Goal: Transaction & Acquisition: Purchase product/service

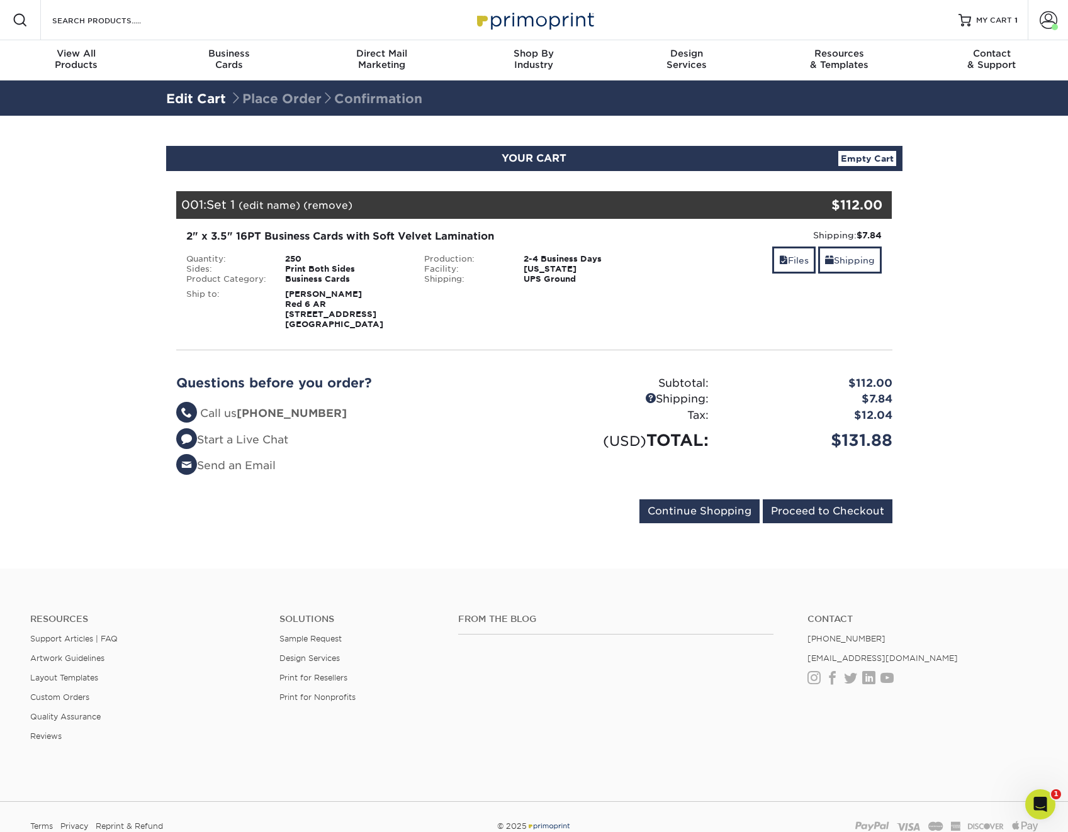
click at [138, 320] on section "YOUR CART Empty Cart Your Cart is Empty View Account Active Orders Order Histor…" at bounding box center [534, 342] width 1068 height 453
drag, startPoint x: 826, startPoint y: 437, endPoint x: 925, endPoint y: 434, distance: 98.8
click at [925, 434] on section "YOUR CART Empty Cart Your Cart is Empty View Account Active Orders Order Histor…" at bounding box center [534, 342] width 1068 height 453
drag, startPoint x: 925, startPoint y: 434, endPoint x: 936, endPoint y: 484, distance: 51.0
click at [936, 483] on section "YOUR CART Empty Cart Your Cart is Empty View Account Active Orders Order Histor…" at bounding box center [534, 342] width 1068 height 453
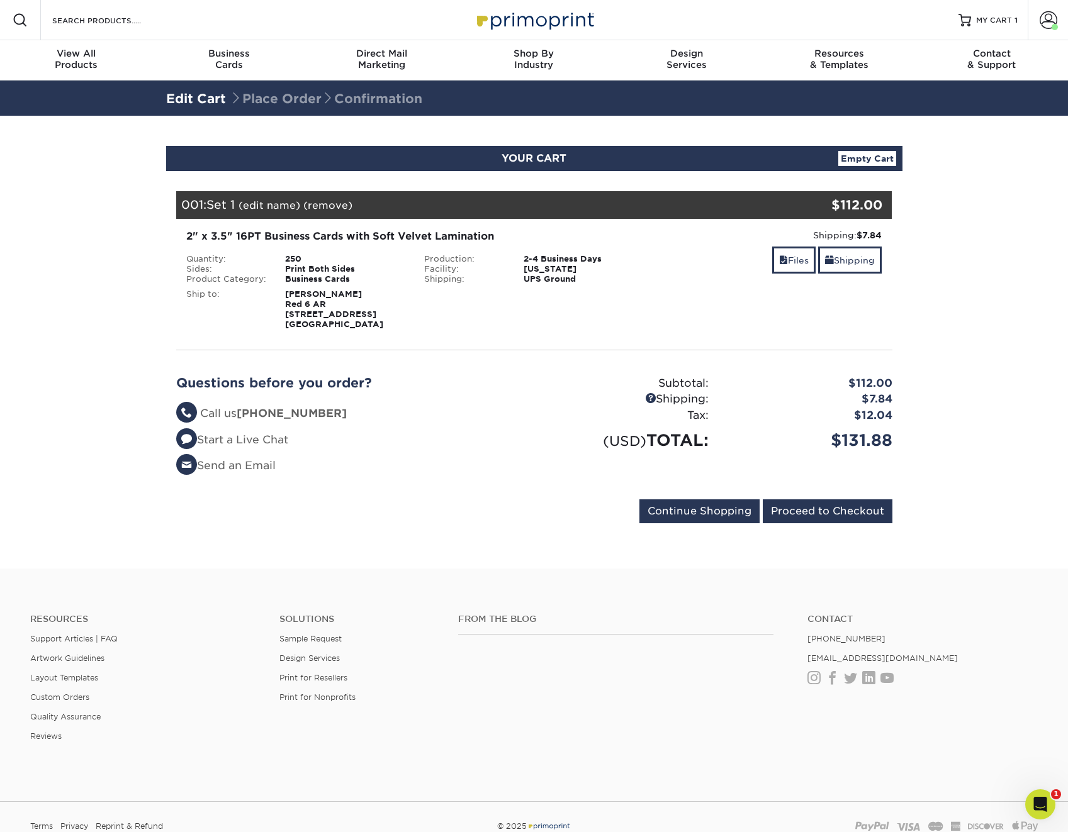
click at [106, 343] on section "YOUR CART Empty Cart Your Cart is Empty View Account Active Orders Order Histor…" at bounding box center [534, 342] width 1068 height 453
click at [1050, 22] on span at bounding box center [1049, 20] width 18 height 18
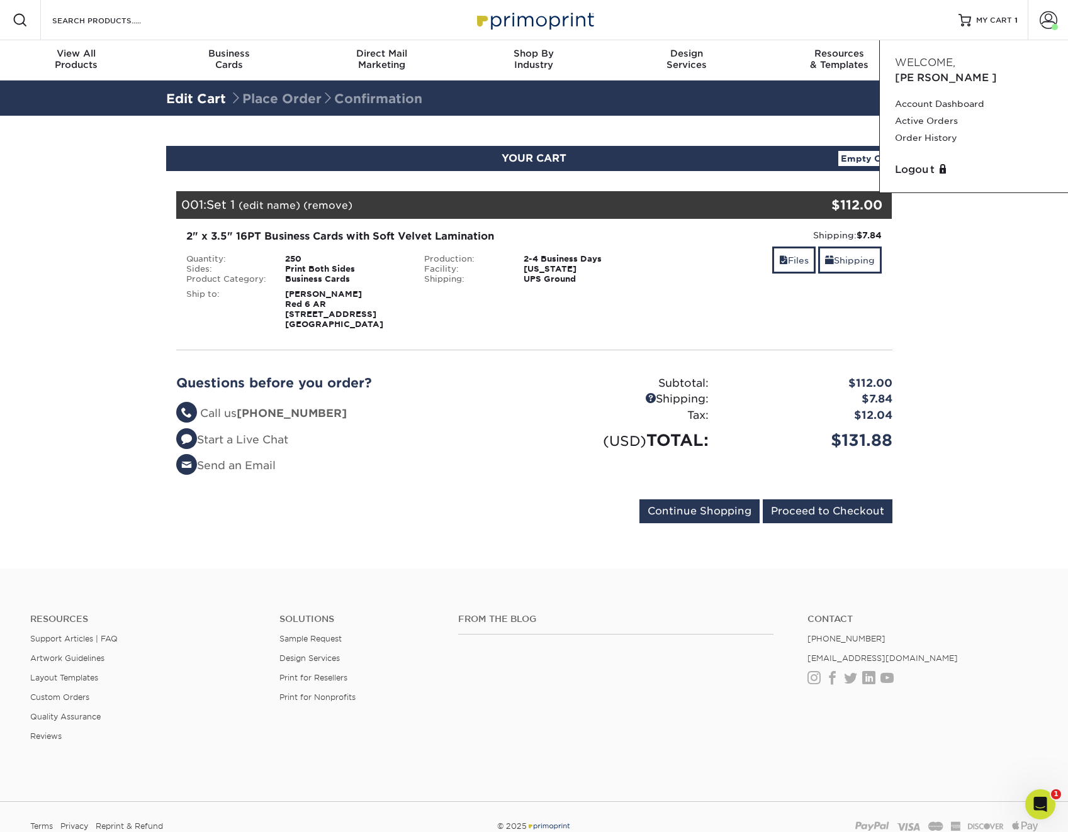
click at [1009, 364] on section "YOUR CART Empty Cart Your Cart is Empty View Account Active Orders Order Histor…" at bounding box center [534, 342] width 1068 height 453
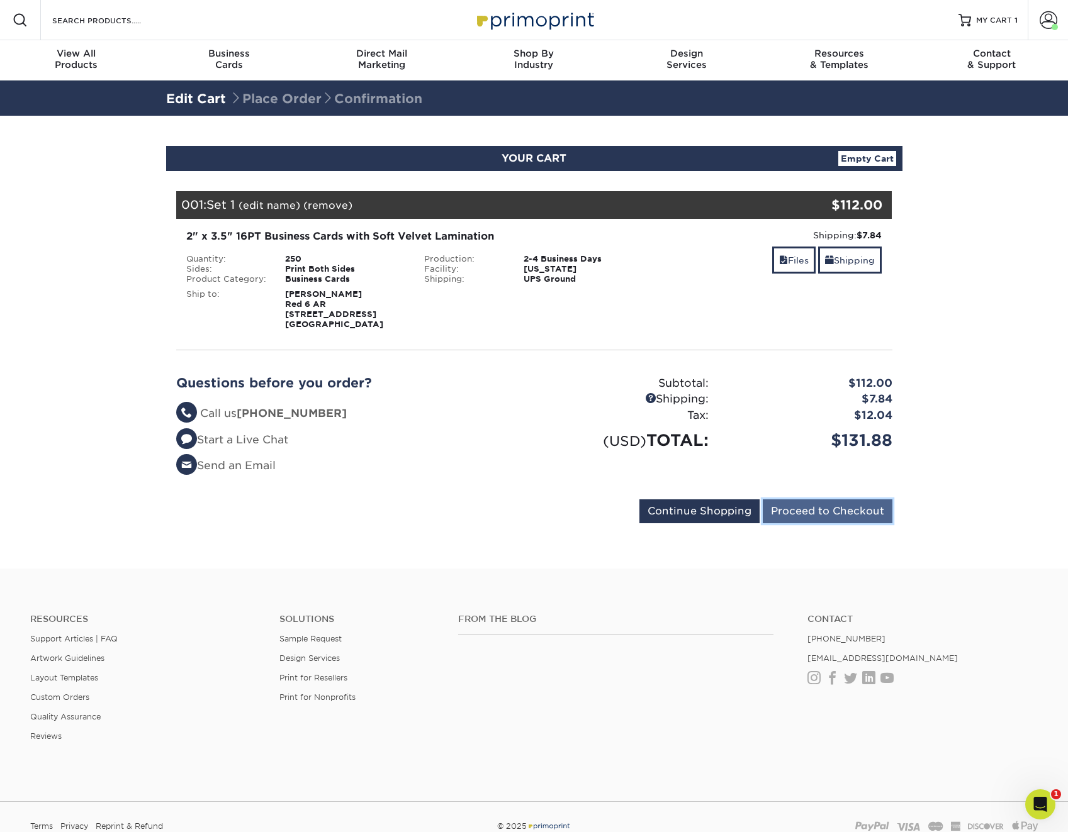
click at [800, 509] on input "Proceed to Checkout" at bounding box center [828, 512] width 130 height 24
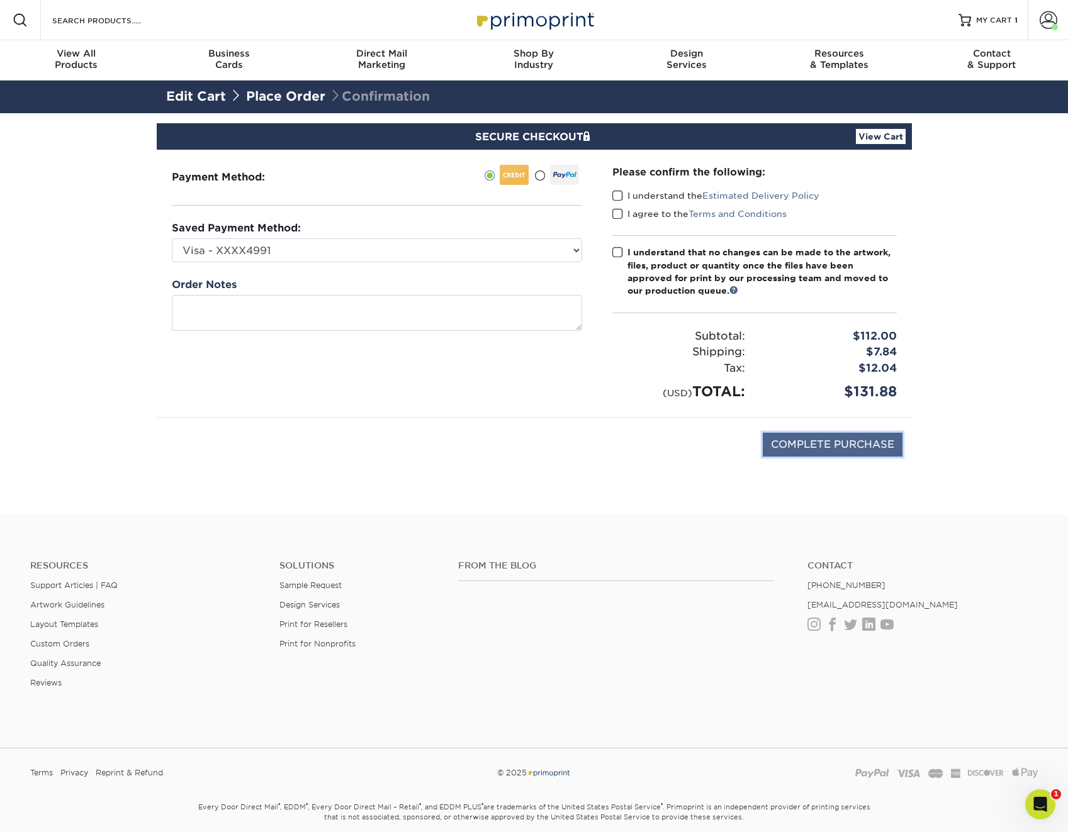
click at [802, 450] on input "COMPLETE PURCHASE" at bounding box center [833, 445] width 140 height 24
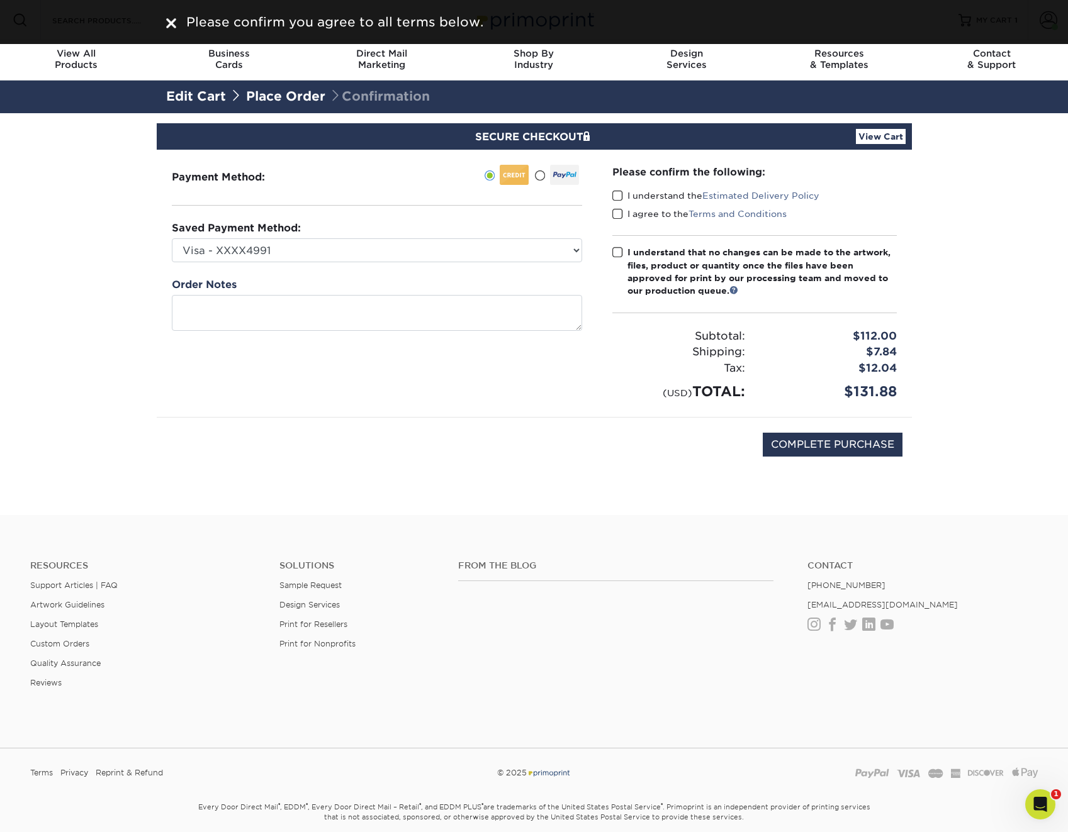
click at [613, 255] on span at bounding box center [617, 253] width 11 height 12
click at [0, 0] on input "I understand that no changes can be made to the artwork, files, product or quan…" at bounding box center [0, 0] width 0 height 0
click at [616, 218] on span at bounding box center [617, 214] width 11 height 12
click at [0, 0] on input "I agree to the Terms and Conditions" at bounding box center [0, 0] width 0 height 0
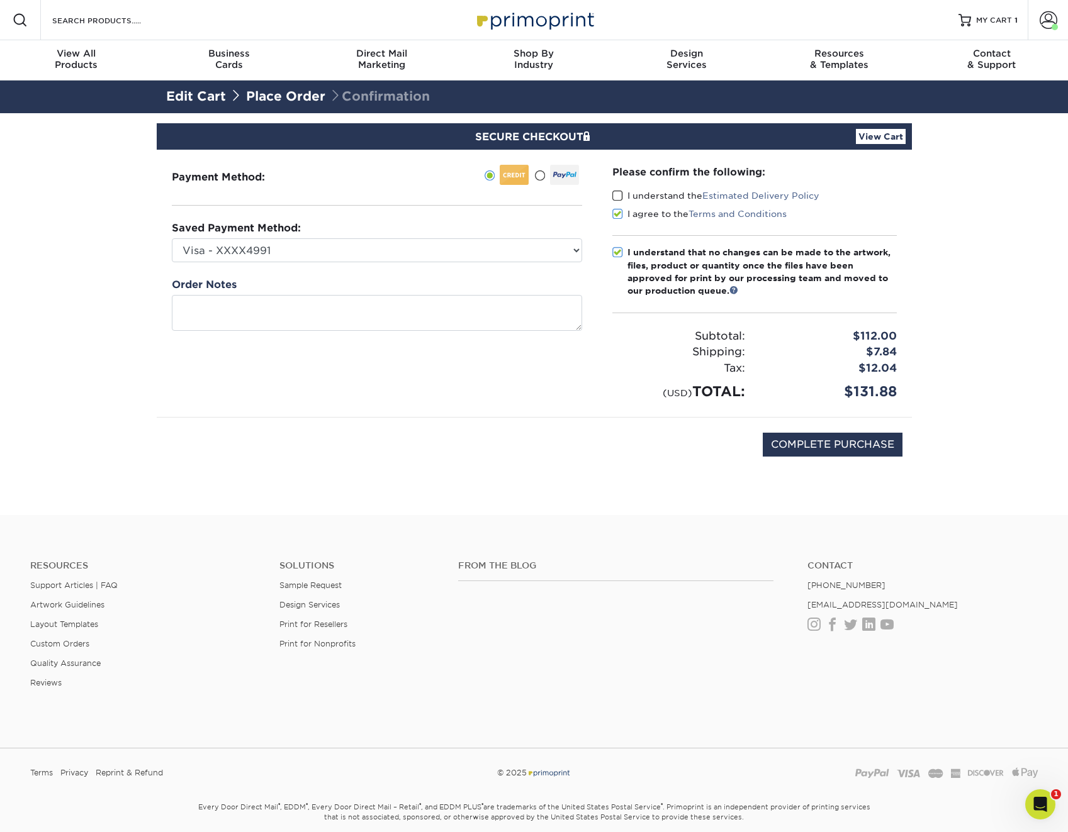
click at [617, 198] on span at bounding box center [617, 196] width 11 height 12
click at [0, 0] on input "I understand the Estimated Delivery Policy" at bounding box center [0, 0] width 0 height 0
click at [807, 448] on input "COMPLETE PURCHASE" at bounding box center [833, 445] width 140 height 24
type input "PROCESSING, PLEASE WAIT..."
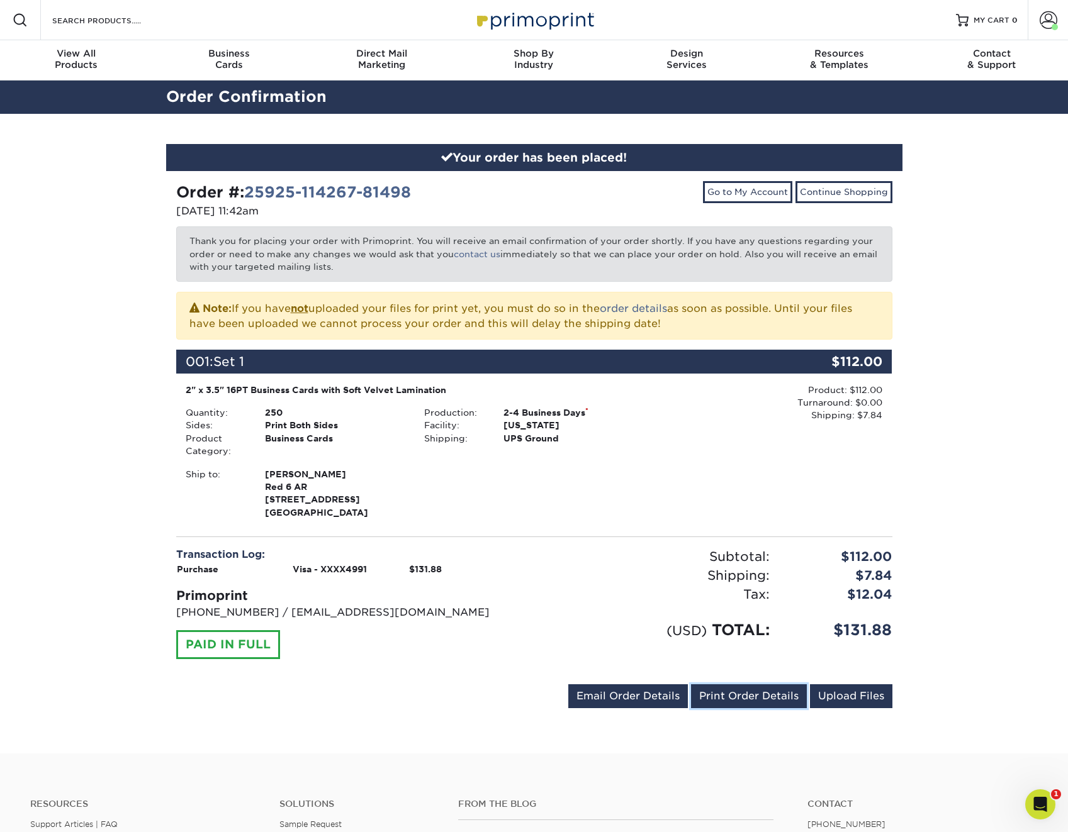
drag, startPoint x: 782, startPoint y: 692, endPoint x: 103, endPoint y: 766, distance: 683.6
click at [782, 692] on link "Print Order Details" at bounding box center [749, 697] width 116 height 24
